Goal: Find specific page/section: Find specific page/section

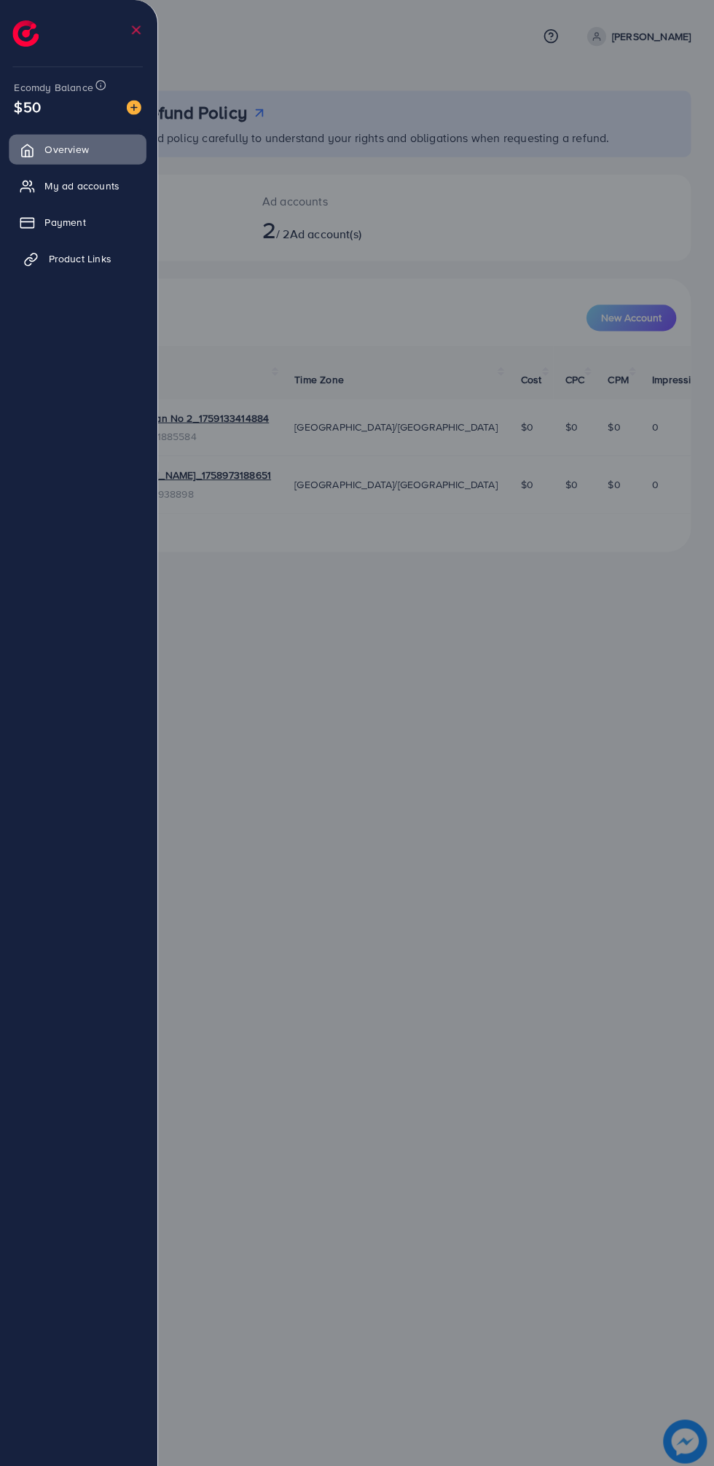
click at [70, 269] on link "Product Links" at bounding box center [79, 257] width 137 height 29
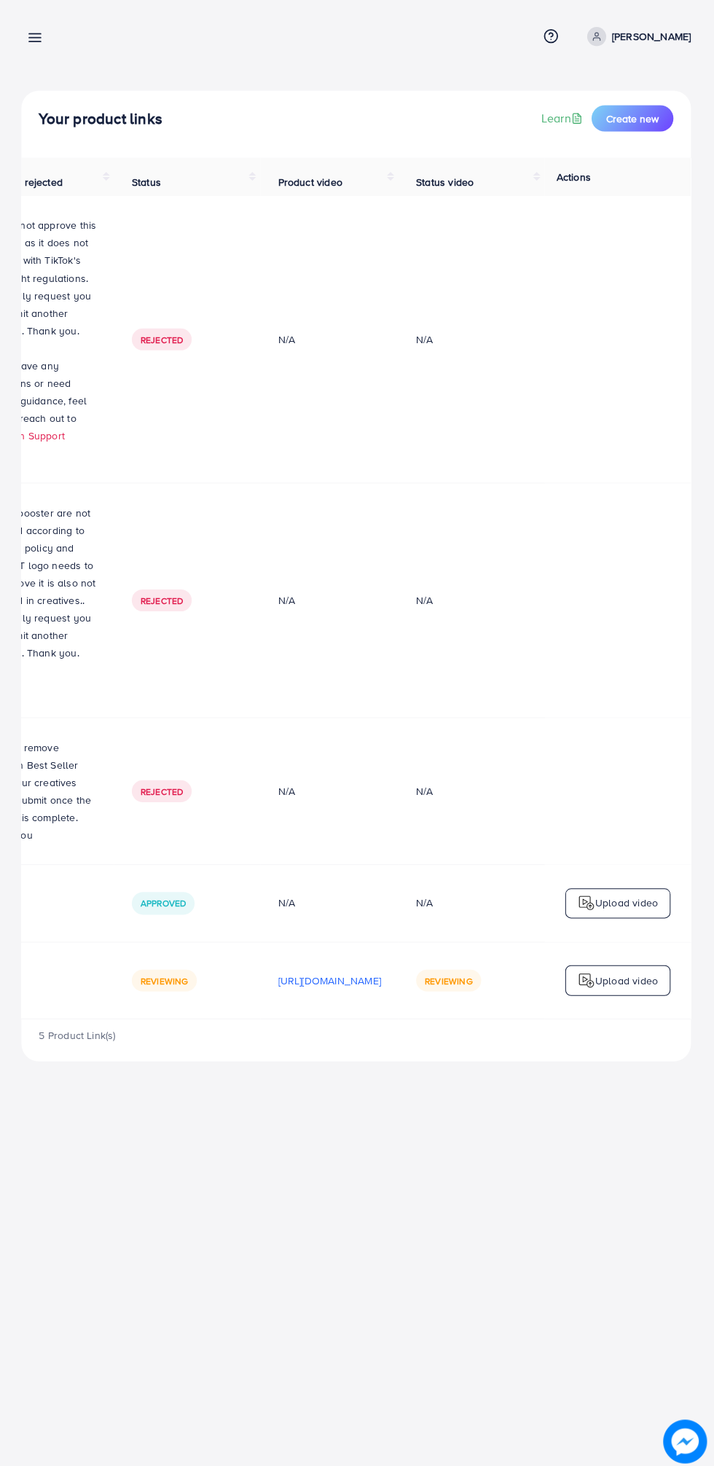
scroll to position [0, 487]
click at [33, 42] on line at bounding box center [37, 42] width 12 height 0
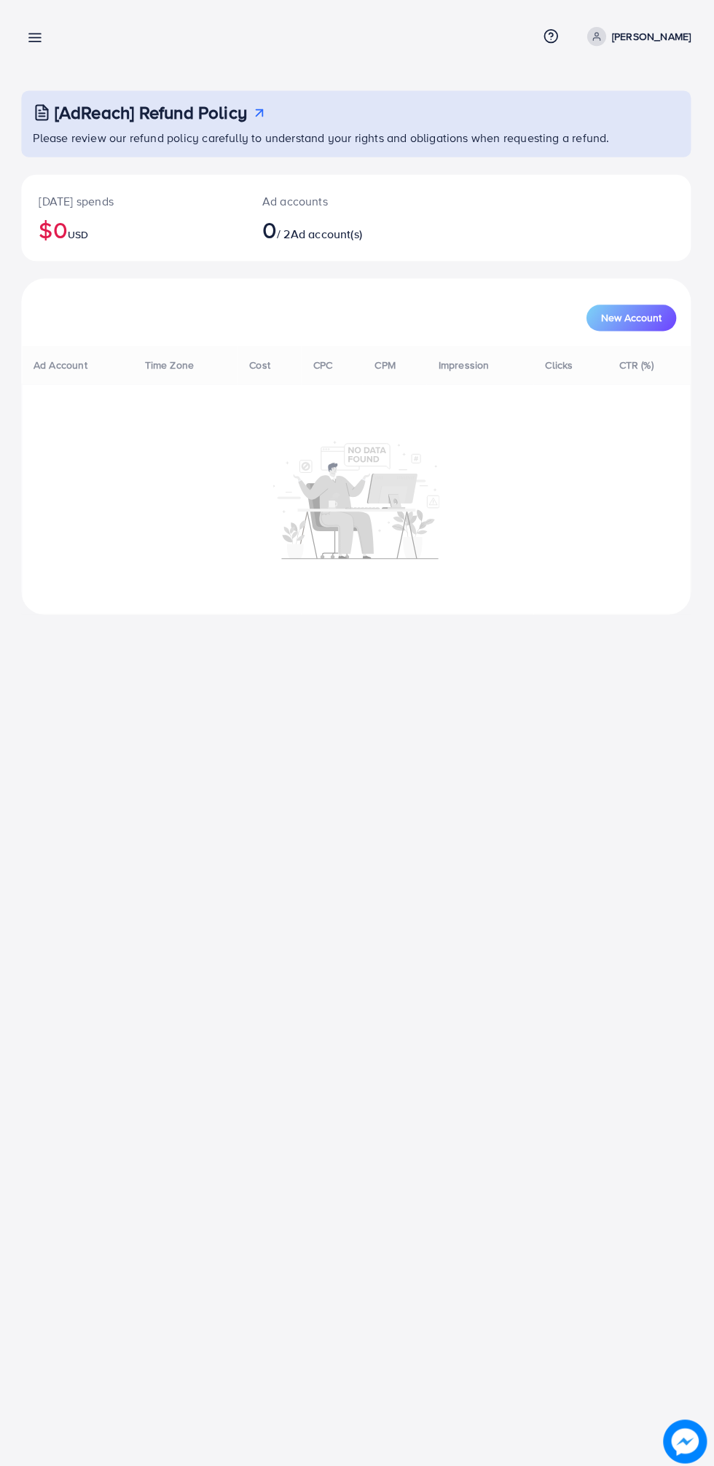
click at [36, 42] on line at bounding box center [37, 42] width 12 height 0
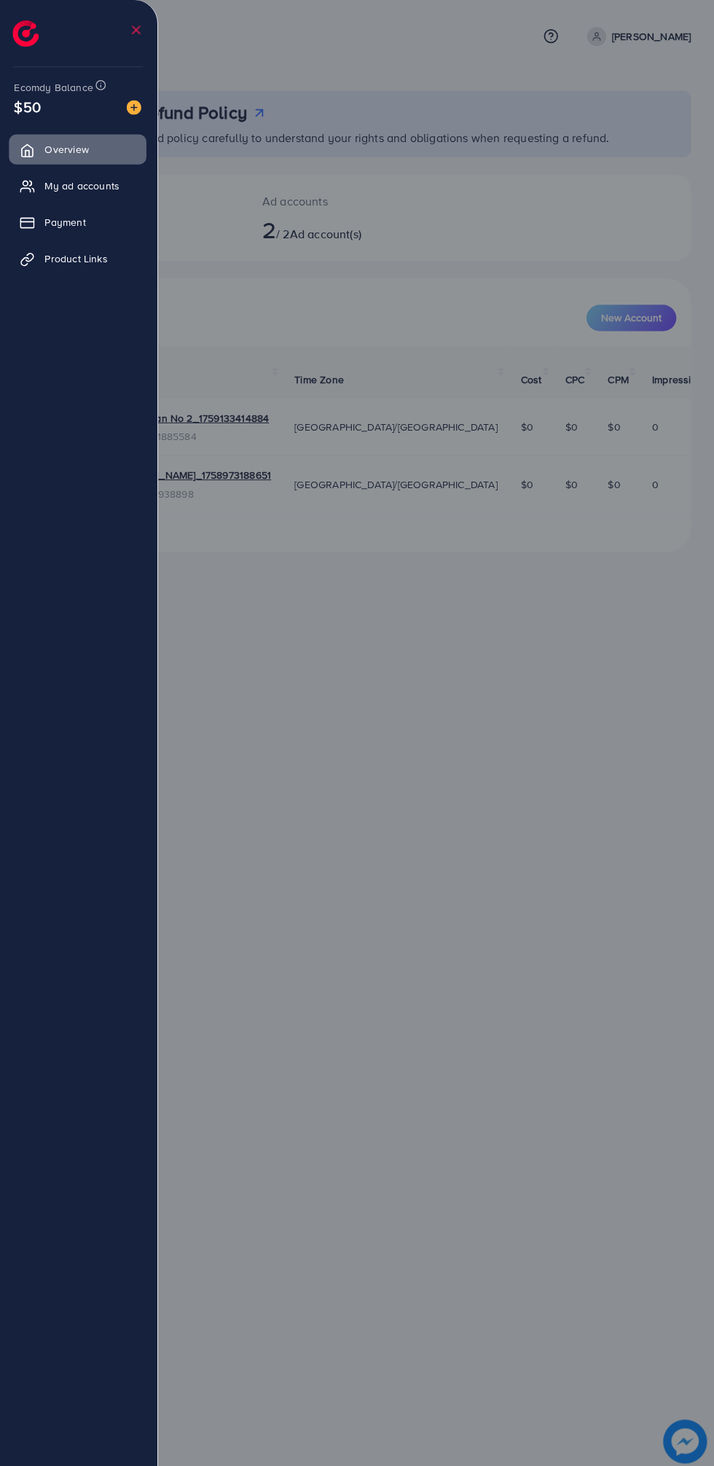
click at [640, 1252] on div at bounding box center [357, 879] width 714 height 1758
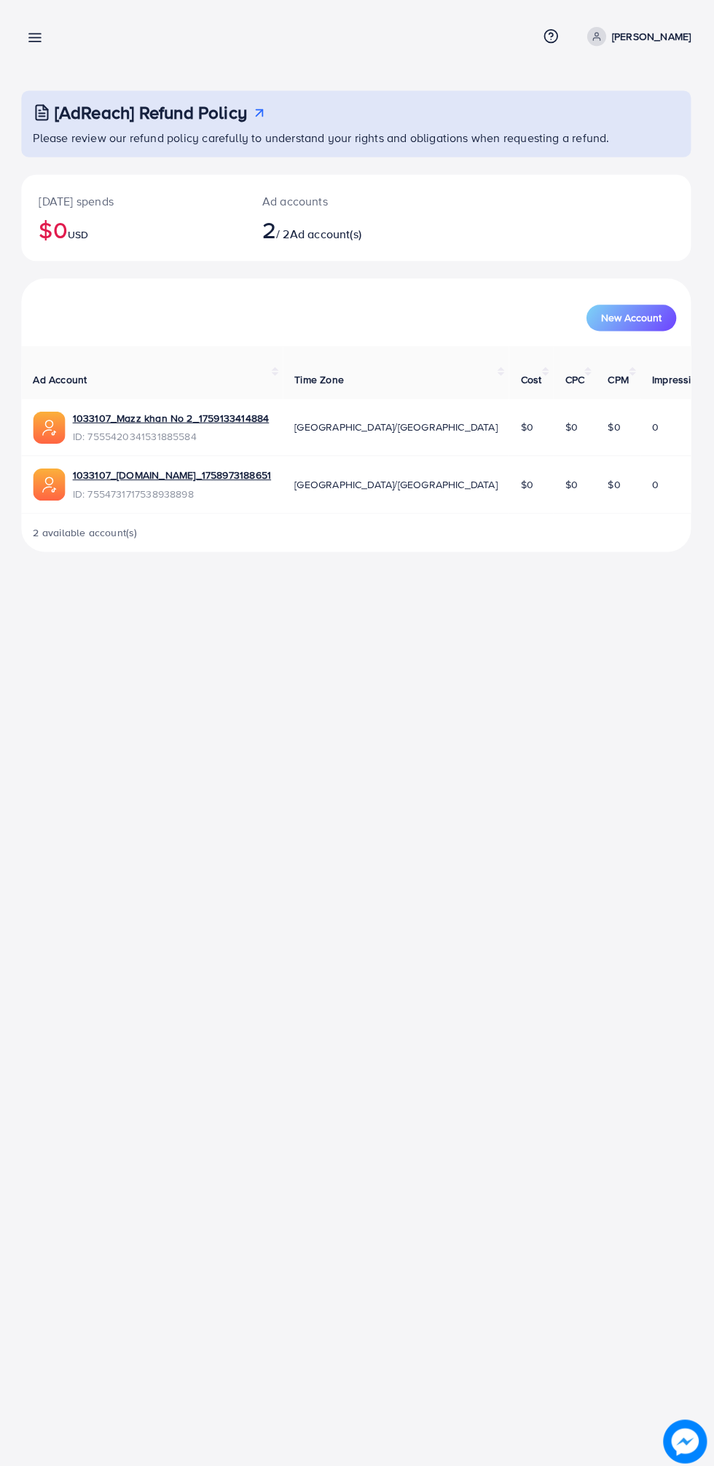
click at [600, 1261] on div at bounding box center [357, 879] width 714 height 1758
